Goal: Task Accomplishment & Management: Manage account settings

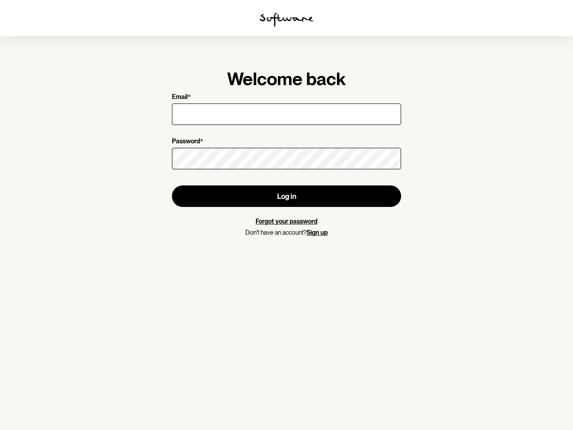
click at [287, 20] on img at bounding box center [287, 20] width 54 height 14
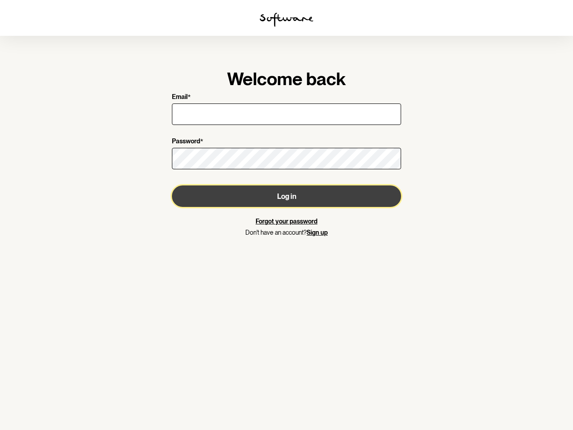
click at [287, 196] on button "Log in" at bounding box center [286, 195] width 229 height 21
